Goal: Check status: Check status

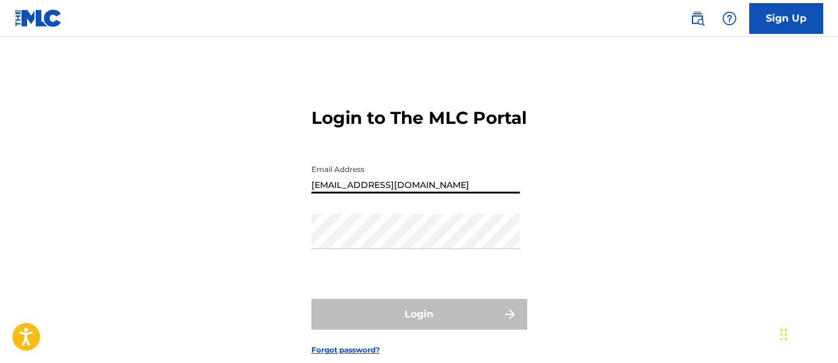
type input "[EMAIL_ADDRESS][DOMAIN_NAME]"
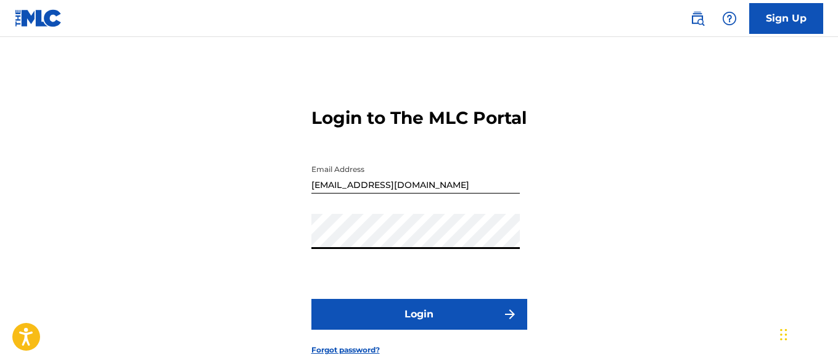
click at [419, 330] on button "Login" at bounding box center [419, 314] width 216 height 31
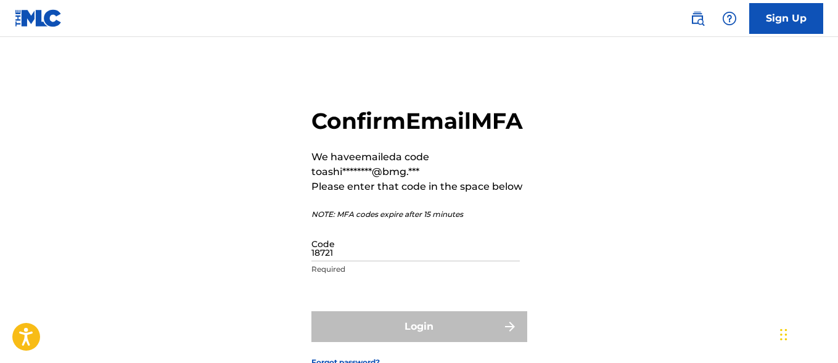
type input "187215"
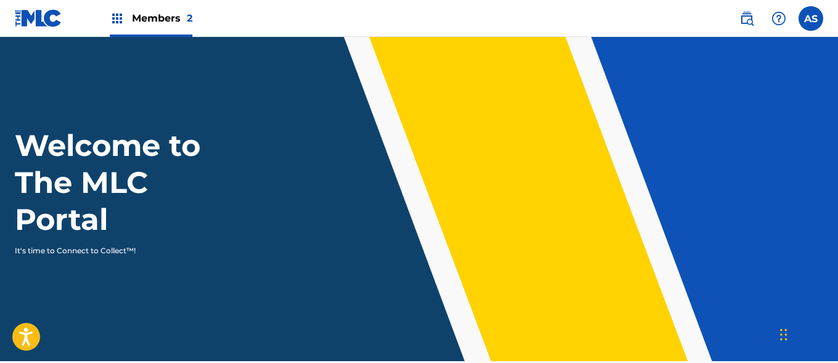
click at [117, 18] on img at bounding box center [117, 18] width 15 height 15
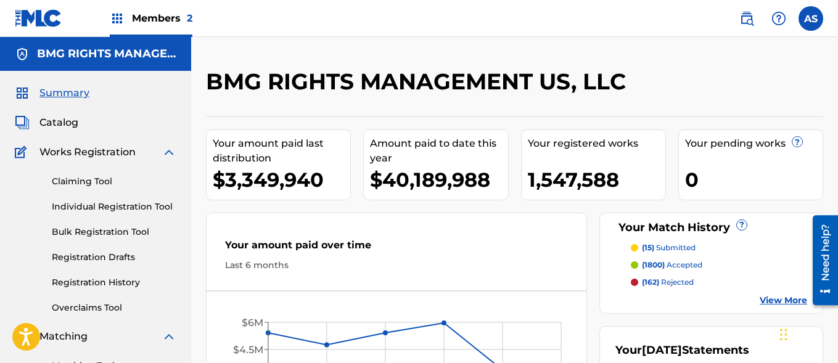
scroll to position [267, 0]
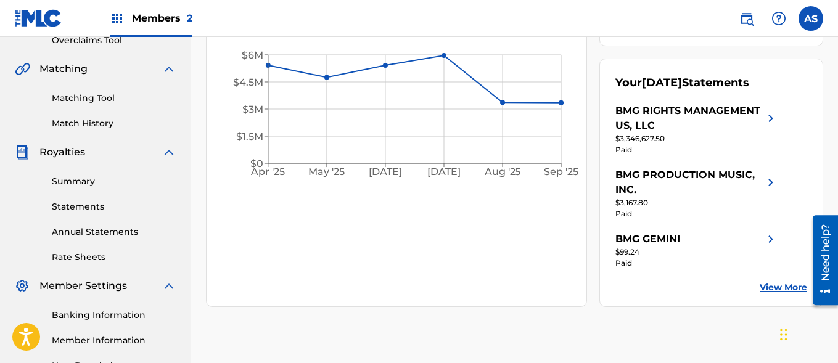
click at [114, 181] on link "Summary" at bounding box center [114, 181] width 125 height 13
